Goal: Task Accomplishment & Management: Manage account settings

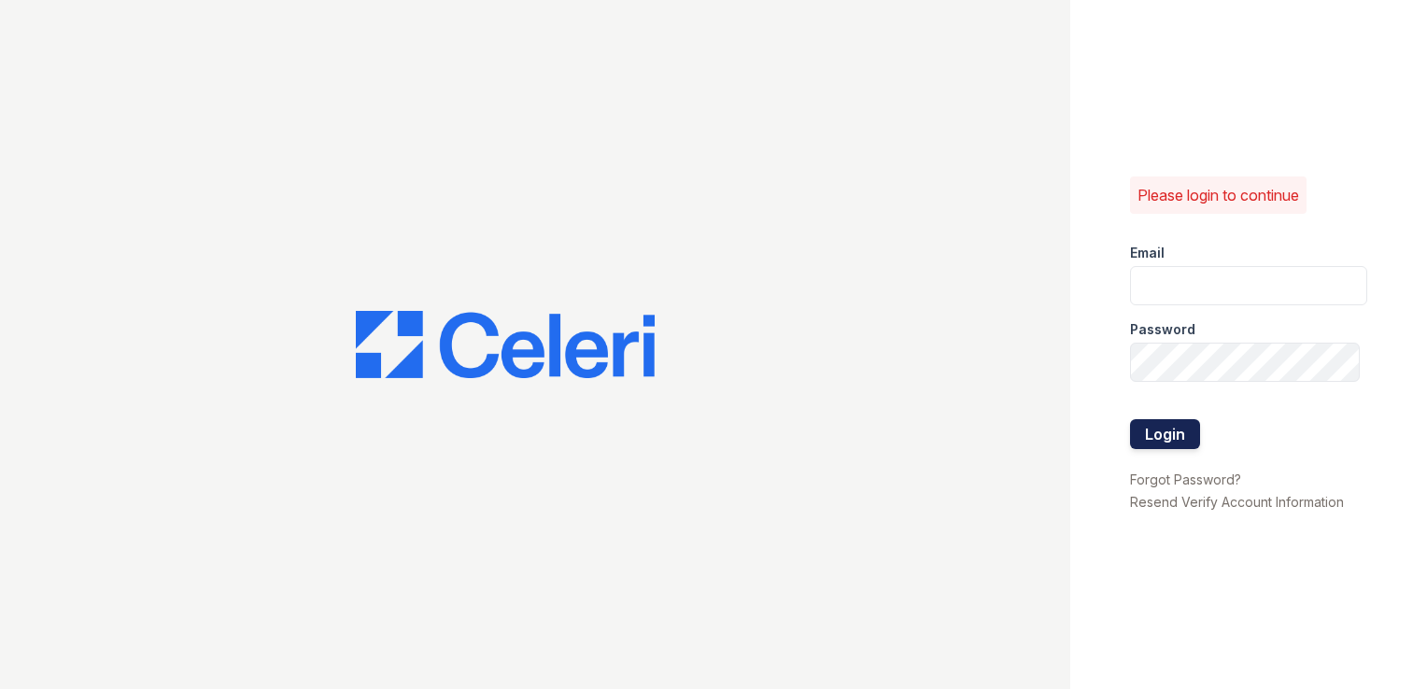
type input "[DOMAIN_NAME][EMAIL_ADDRESS][DOMAIN_NAME]"
click at [1169, 433] on button "Login" at bounding box center [1165, 434] width 70 height 30
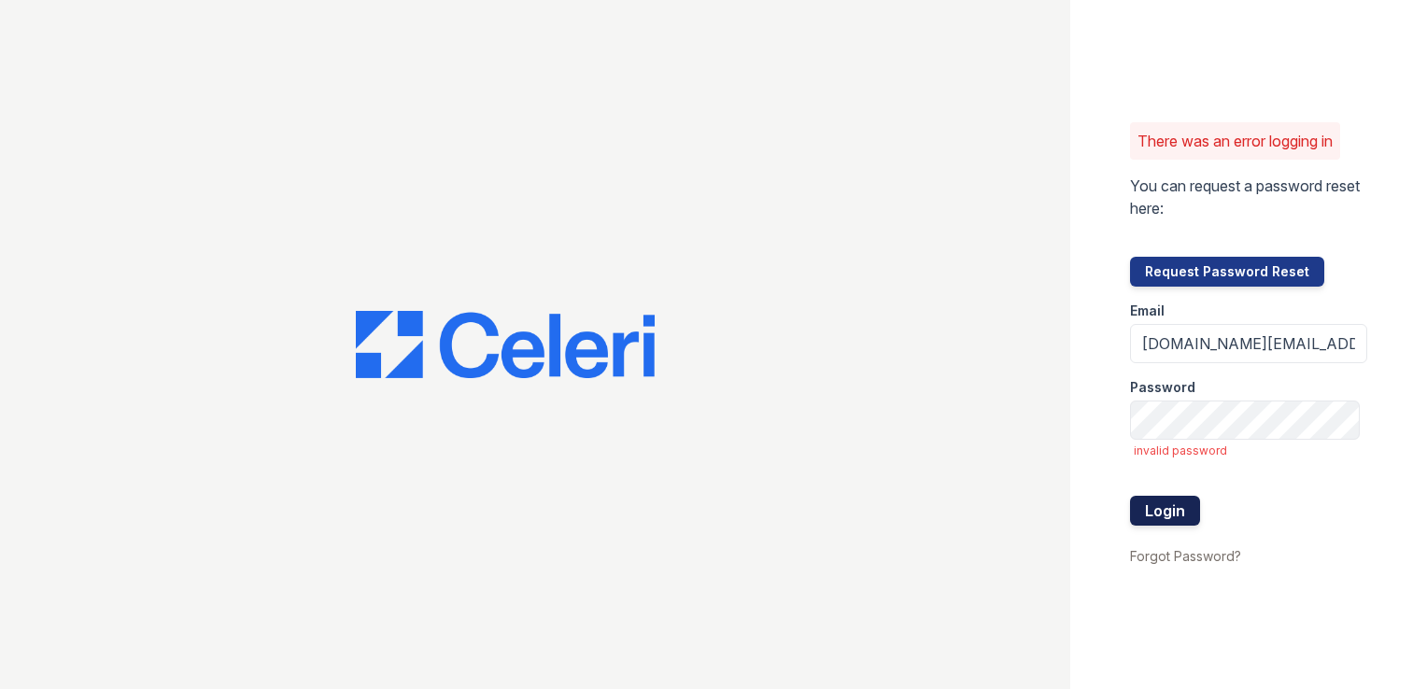
click at [1168, 506] on button "Login" at bounding box center [1165, 511] width 70 height 30
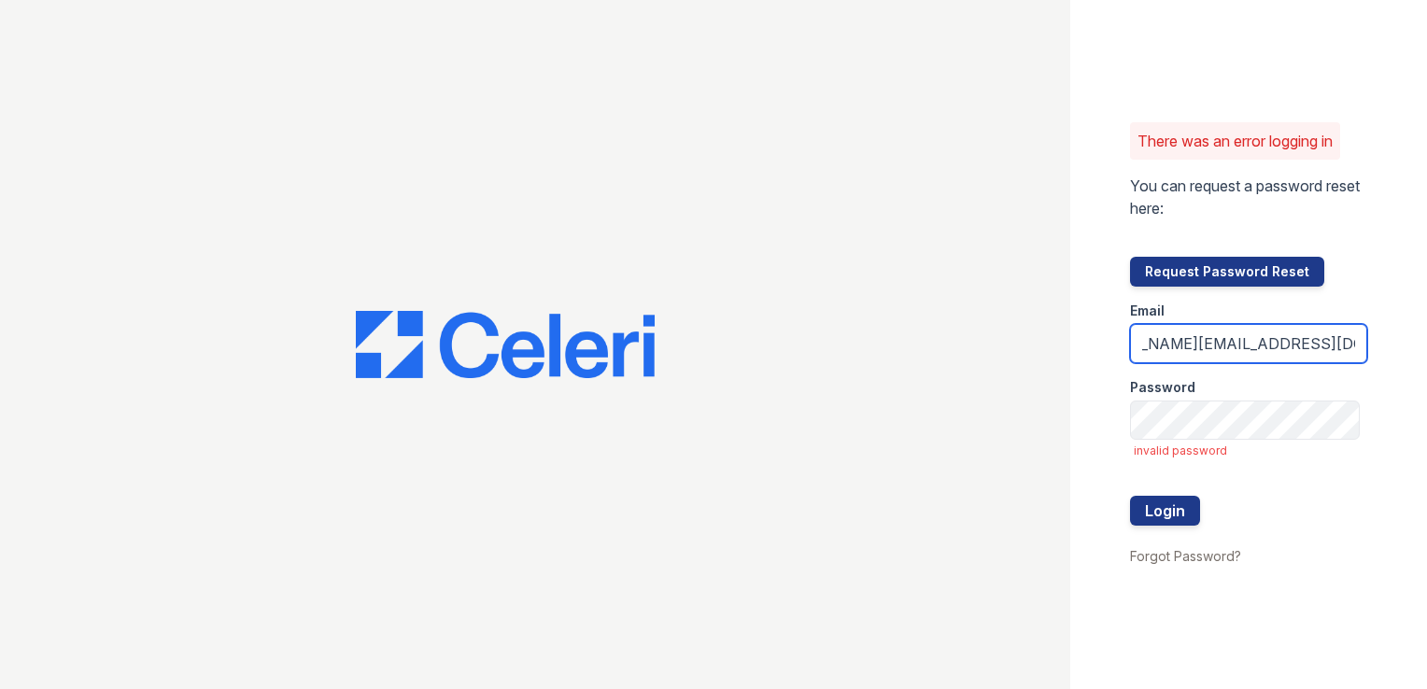
drag, startPoint x: 1143, startPoint y: 347, endPoint x: 1394, endPoint y: 347, distance: 251.1
click at [1399, 347] on div "There was an error logging in You can request a password reset here: Request Pa…" at bounding box center [1248, 344] width 357 height 689
click at [1184, 559] on link "Forgot Password?" at bounding box center [1185, 556] width 111 height 16
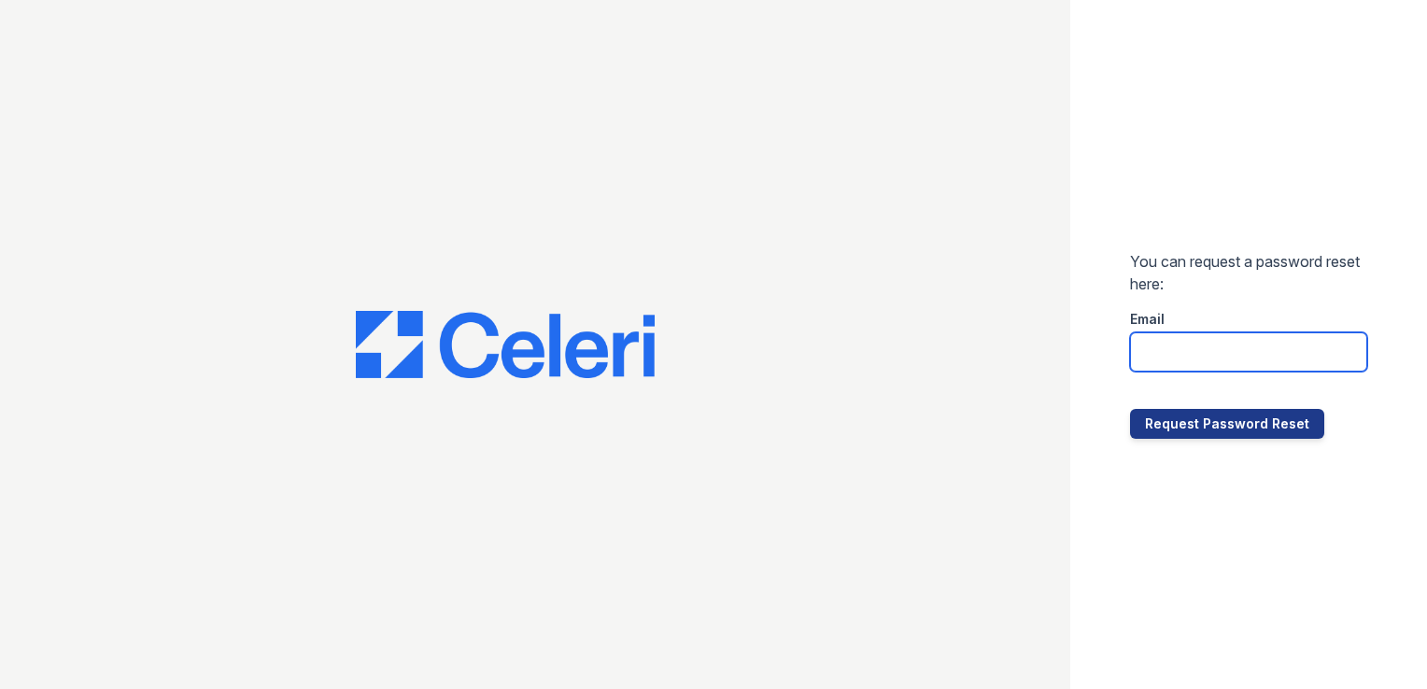
click at [1198, 347] on input "email" at bounding box center [1248, 351] width 237 height 39
paste input "[DOMAIN_NAME][EMAIL_ADDRESS][DOMAIN_NAME]"
type input "[DOMAIN_NAME][EMAIL_ADDRESS][DOMAIN_NAME]"
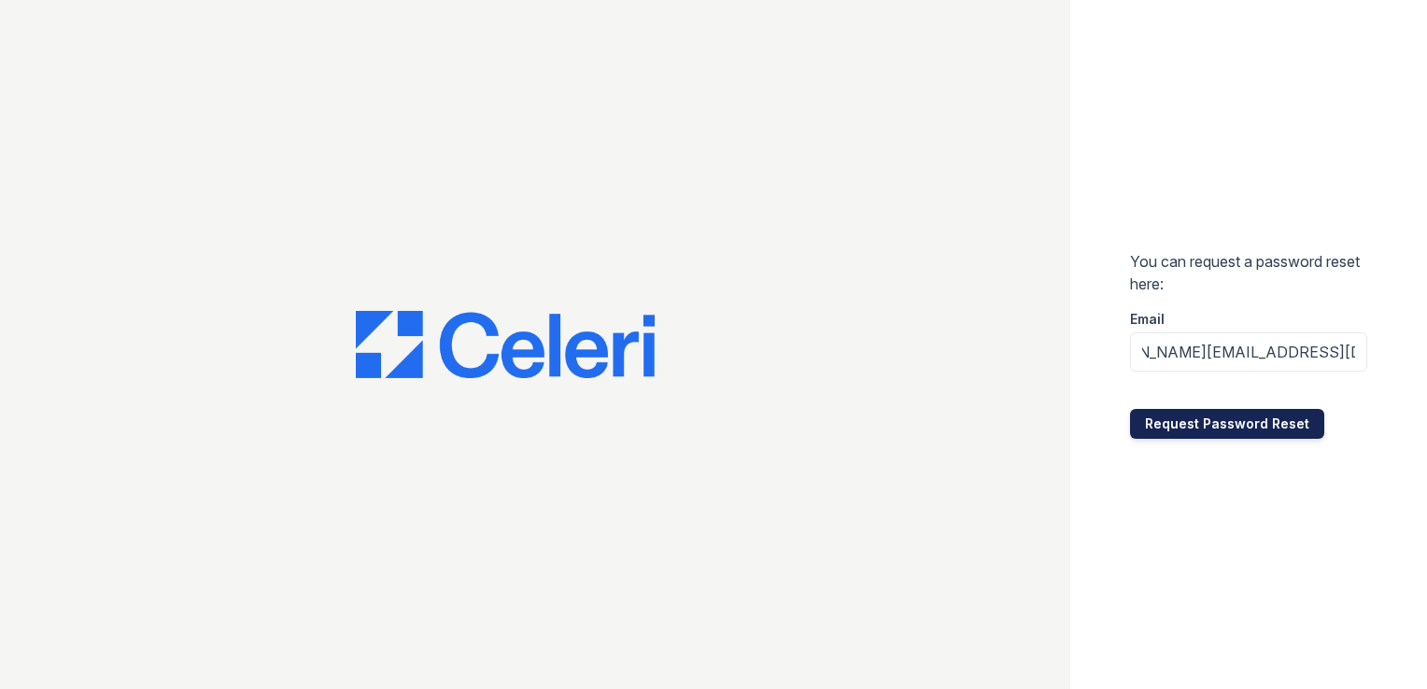
scroll to position [0, 0]
click at [1232, 422] on button "Request Password Reset" at bounding box center [1227, 424] width 194 height 30
